Goal: Information Seeking & Learning: Learn about a topic

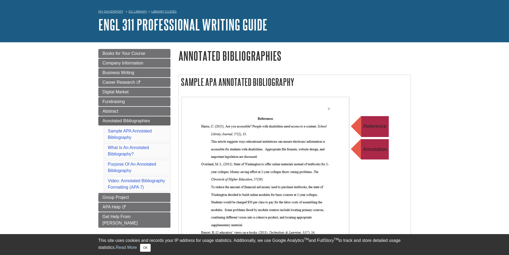
scroll to position [53, 0]
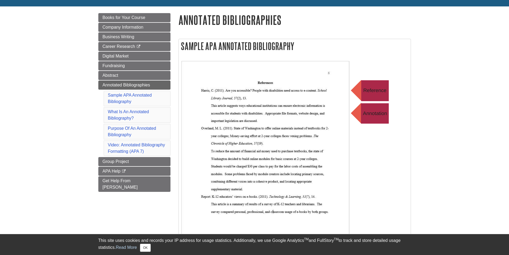
click at [241, 166] on img at bounding box center [288, 168] width 214 height 214
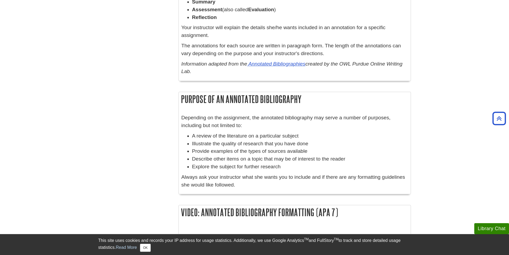
scroll to position [401, 0]
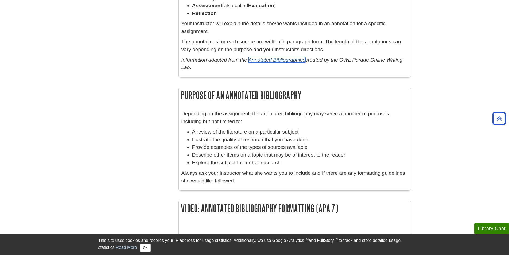
click at [272, 62] on link "Annotated Bibliographies" at bounding box center [276, 60] width 57 height 6
